Goal: Communication & Community: Connect with others

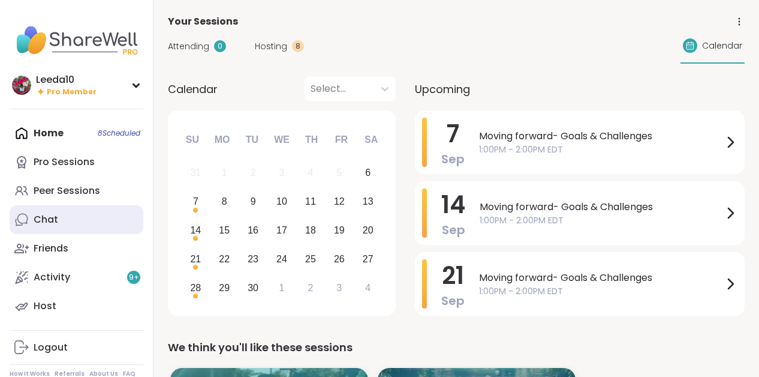
click at [52, 220] on div "Chat" at bounding box center [46, 219] width 25 height 13
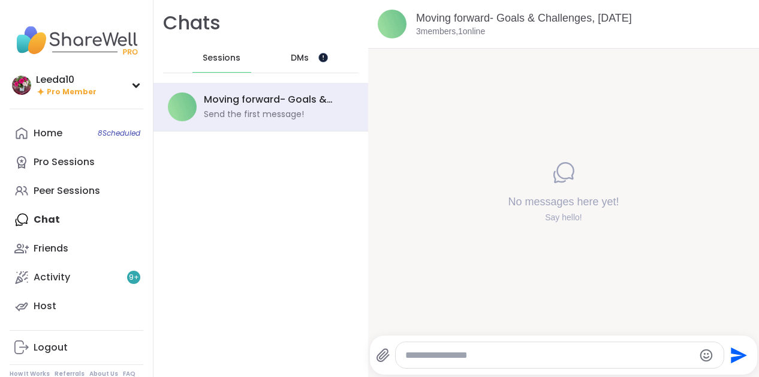
click at [307, 62] on span "DMs" at bounding box center [300, 58] width 18 height 12
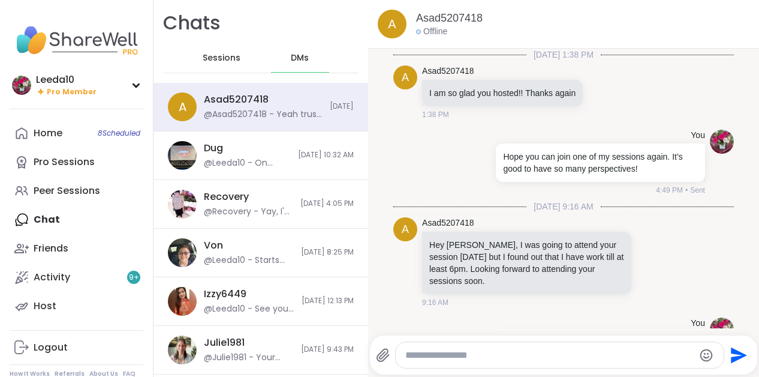
scroll to position [10995, 0]
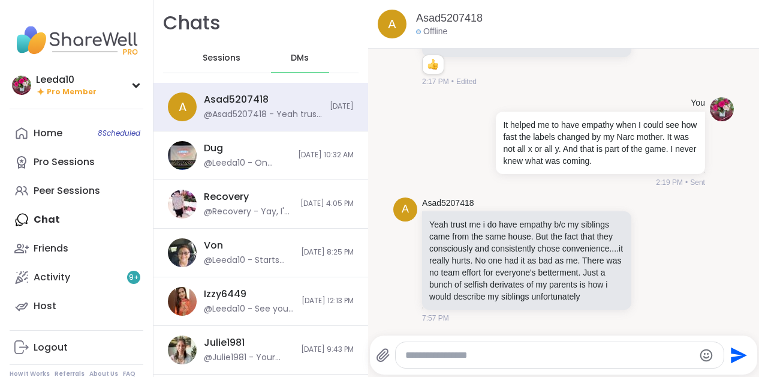
click at [460, 357] on textarea "Type your message" at bounding box center [549, 355] width 288 height 12
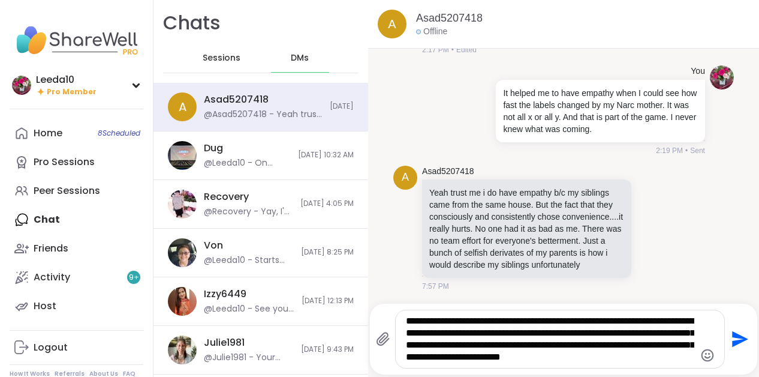
type textarea "**********"
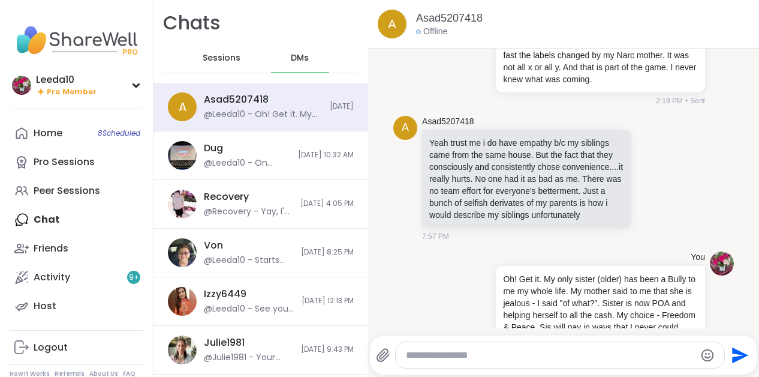
scroll to position [11119, 0]
